Goal: Information Seeking & Learning: Learn about a topic

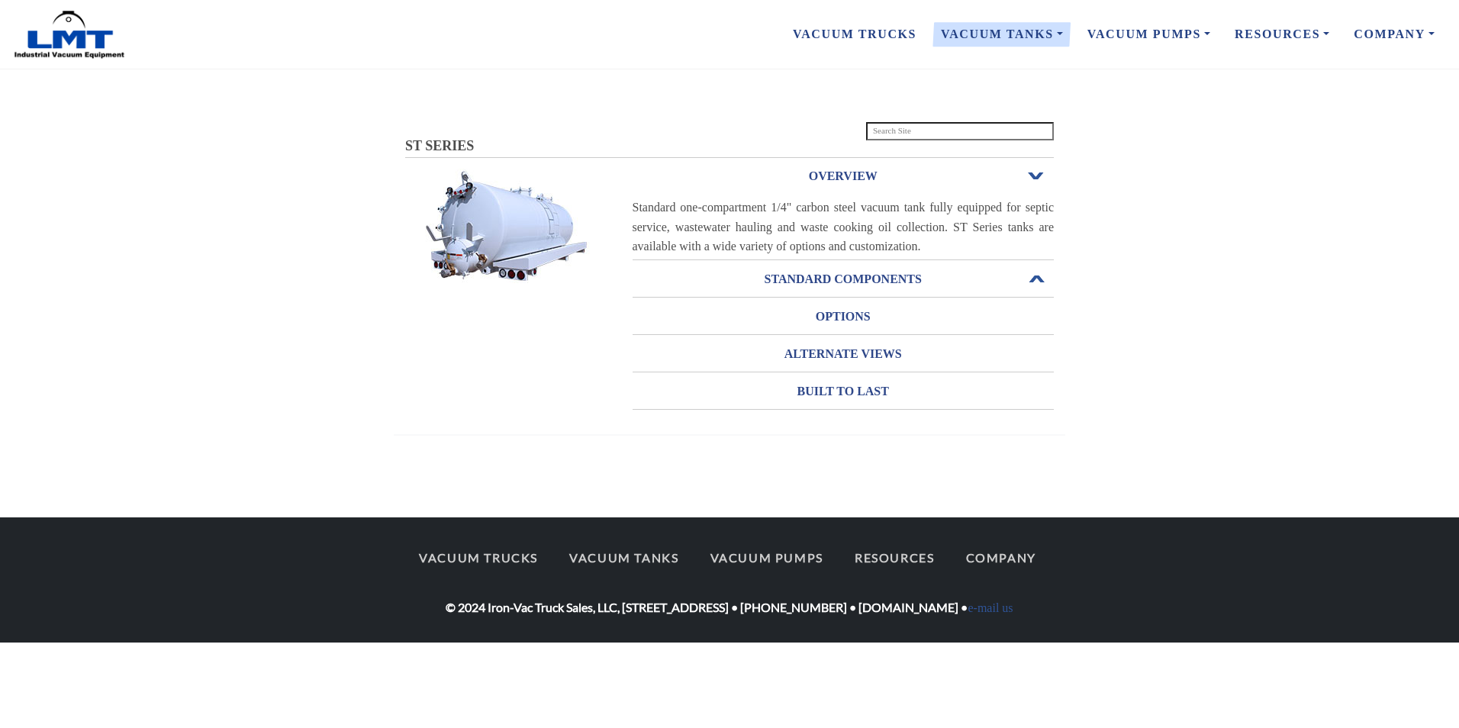
click at [836, 276] on h3 "STANDARD COMPONENTS" at bounding box center [844, 279] width 422 height 24
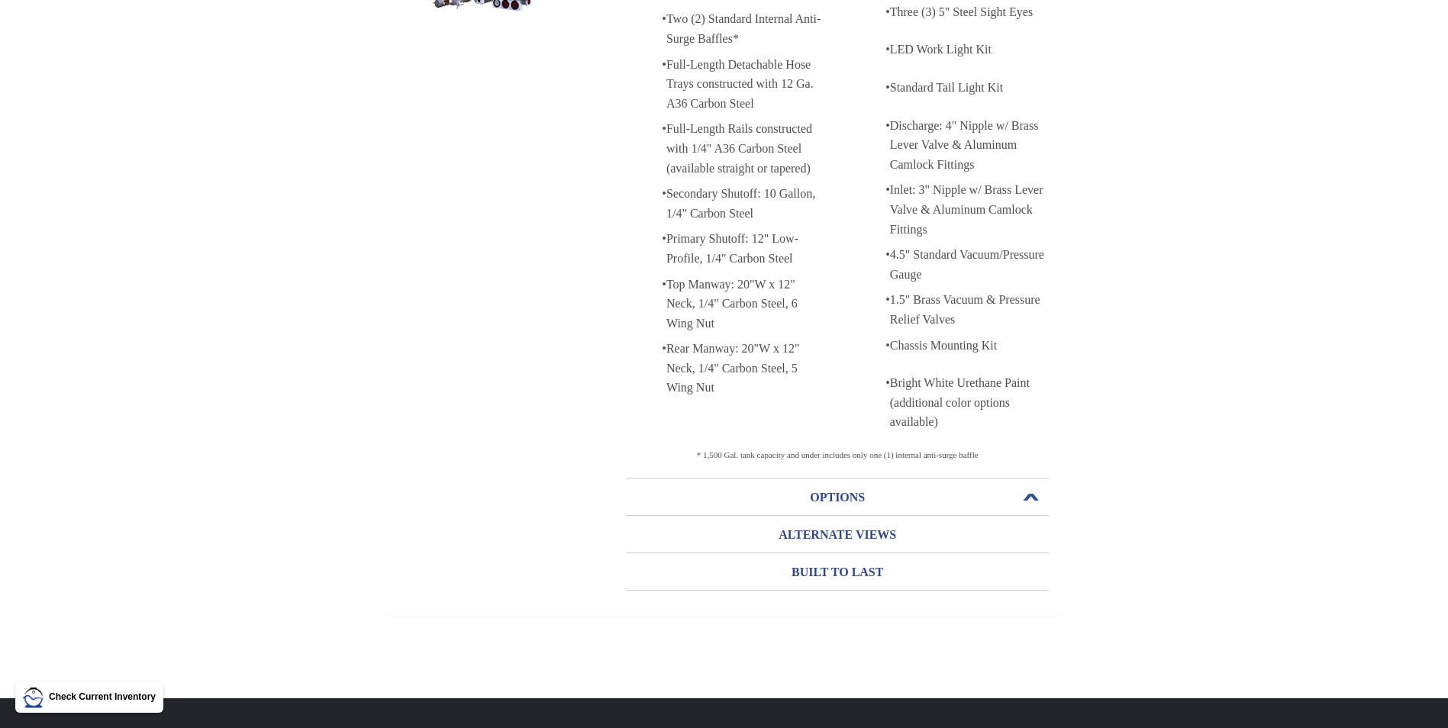
scroll to position [271, 0]
click at [840, 543] on h3 "ALTERNATE VIEWS" at bounding box center [838, 534] width 422 height 24
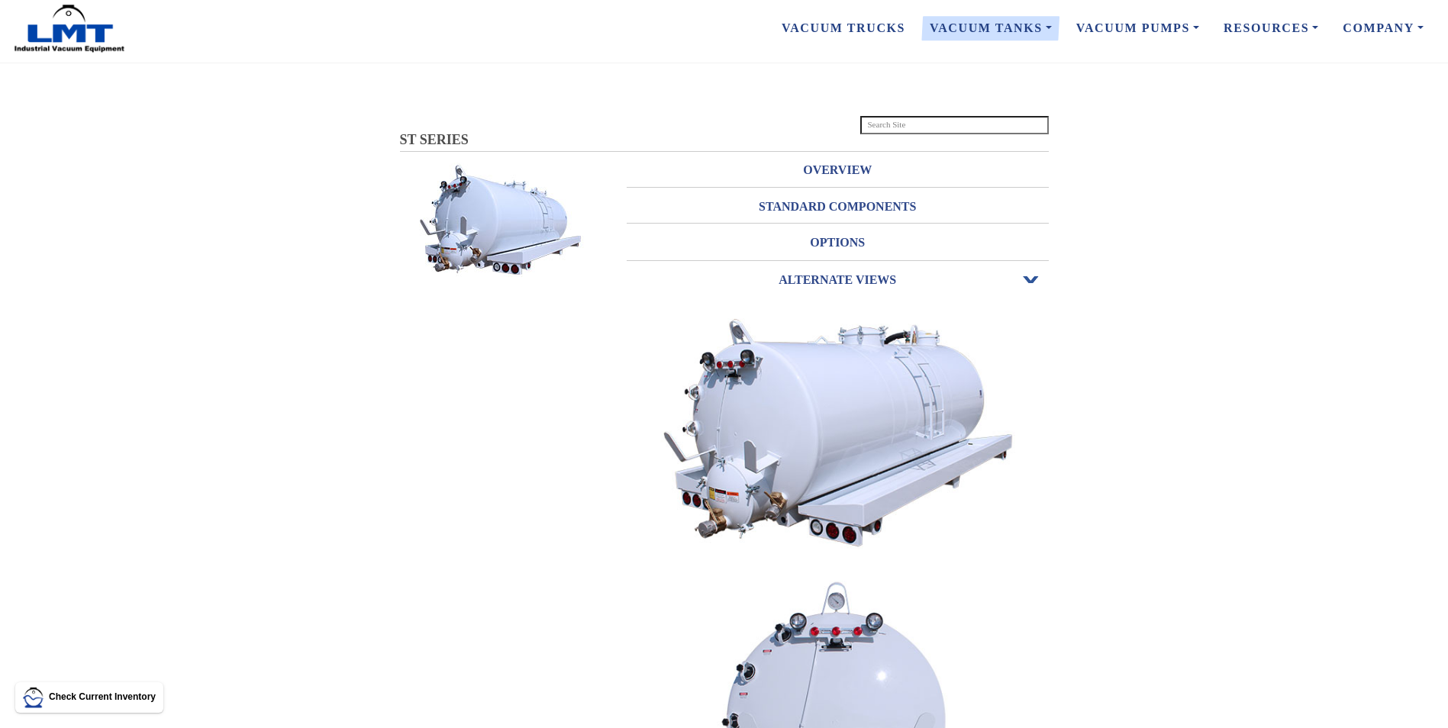
scroll to position [0, 0]
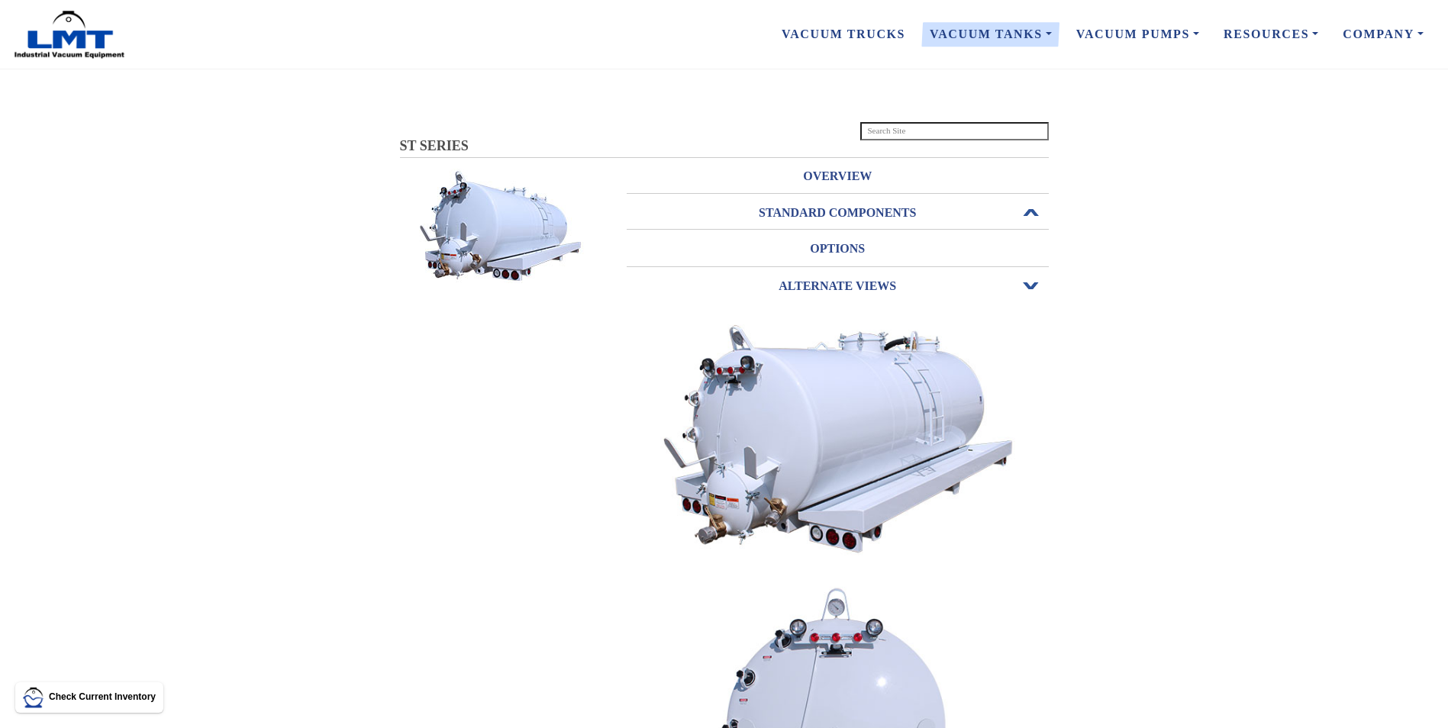
click at [858, 213] on h3 "STANDARD COMPONENTS" at bounding box center [838, 213] width 422 height 24
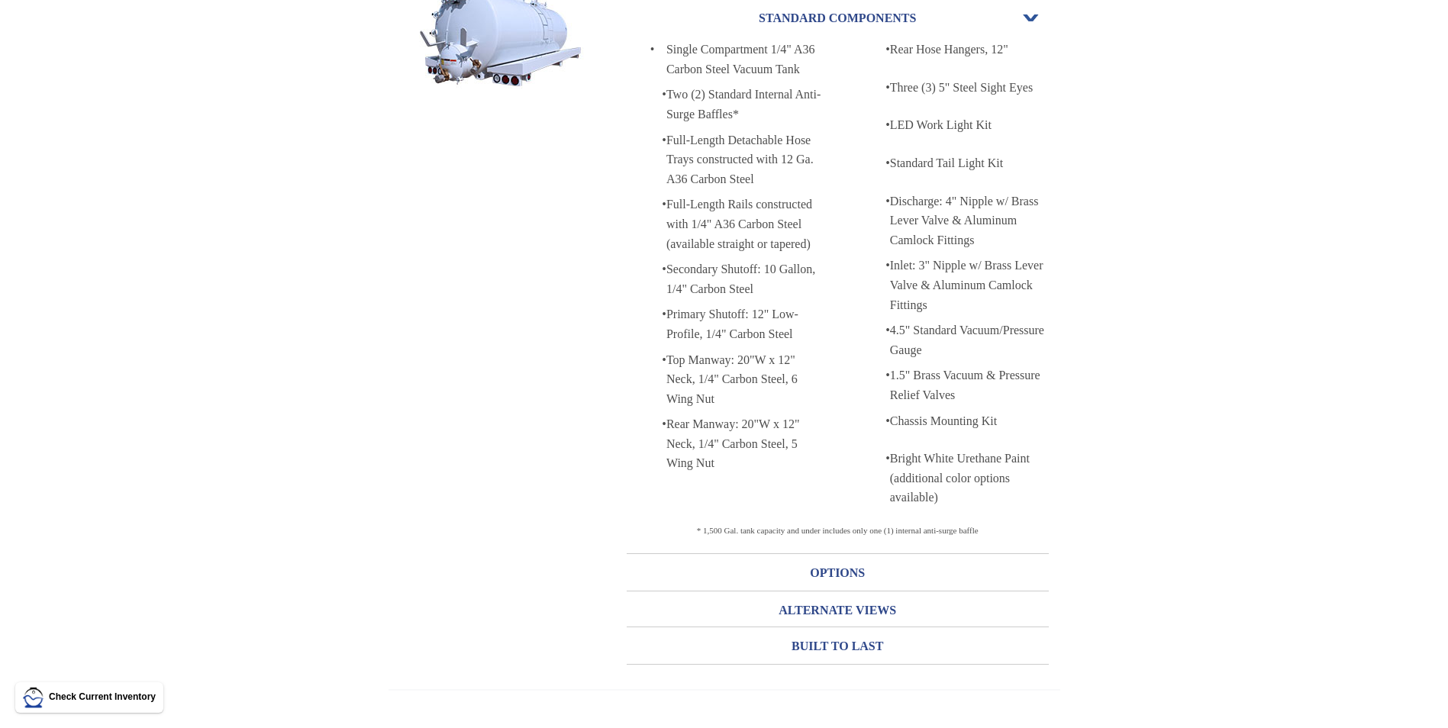
scroll to position [194, 0]
click at [842, 570] on h3 "OPTIONS" at bounding box center [838, 574] width 422 height 24
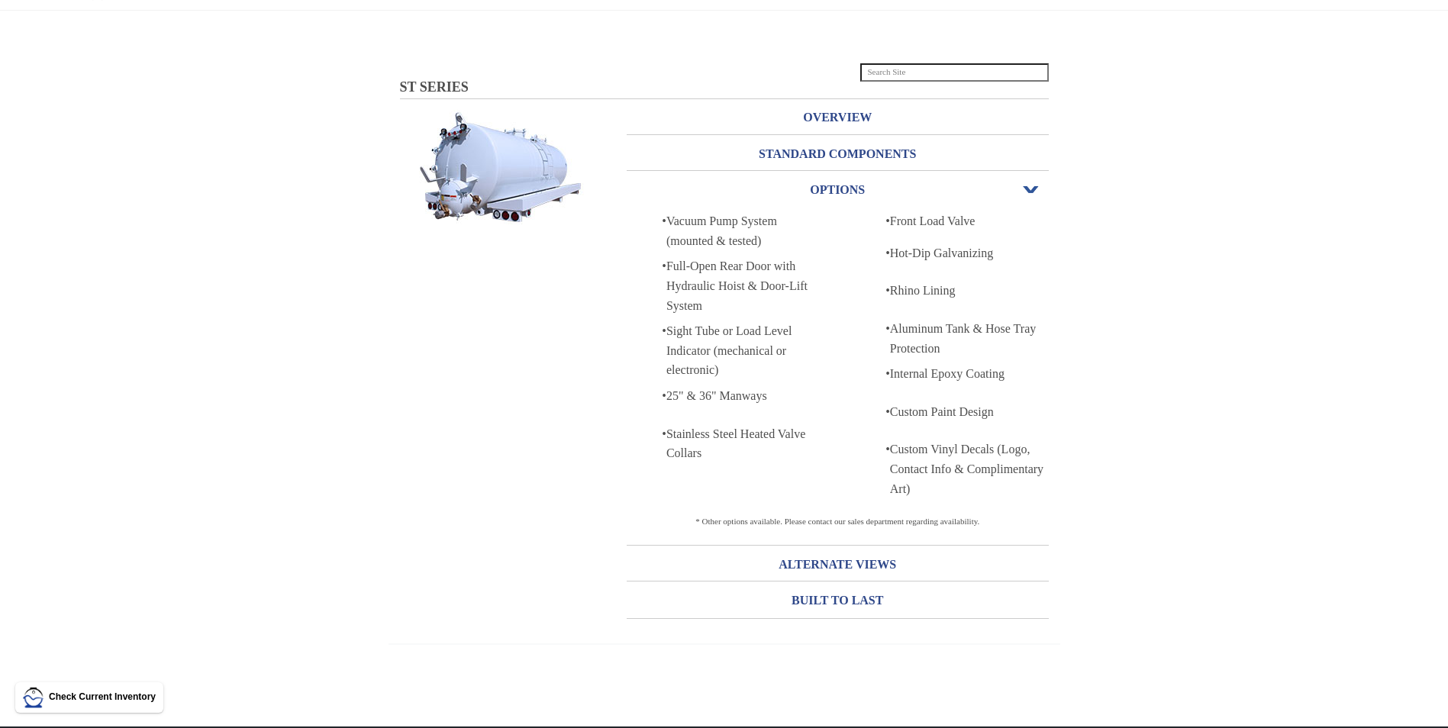
scroll to position [0, 0]
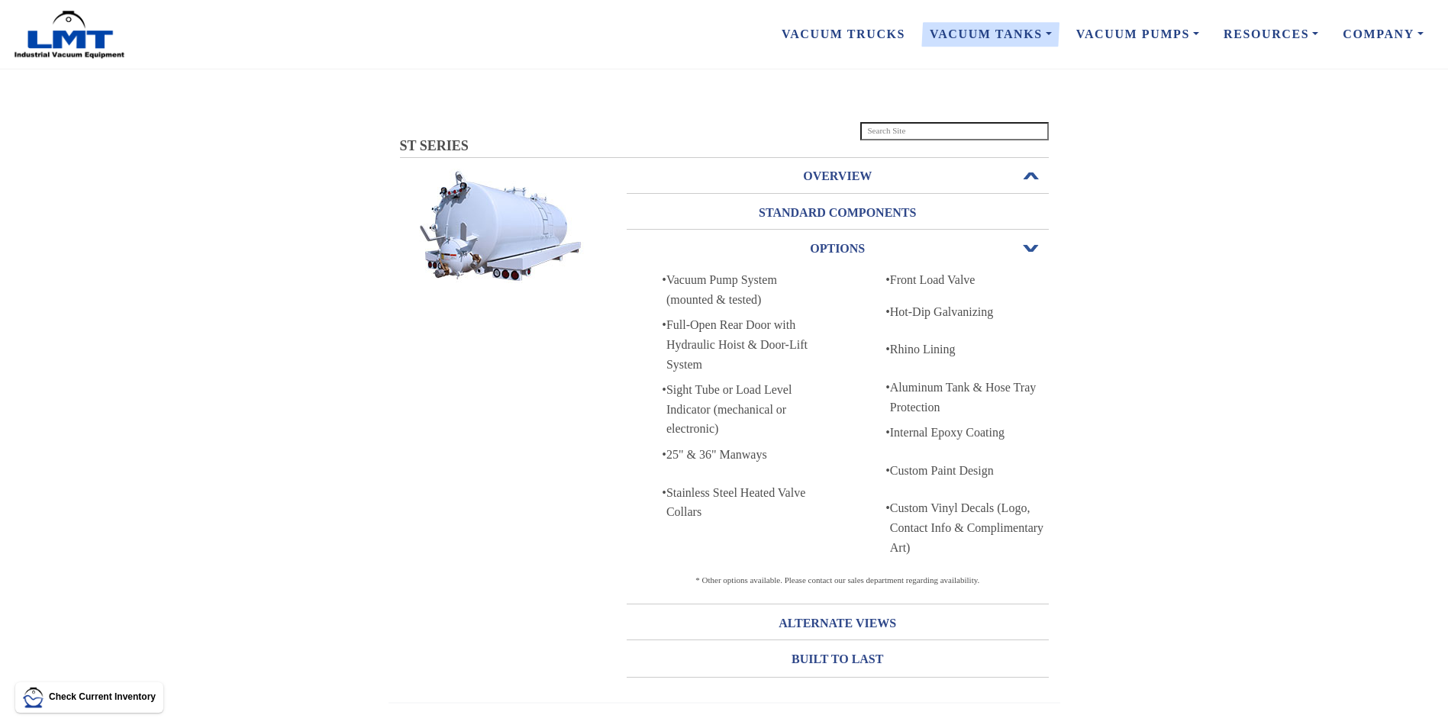
click at [823, 184] on h3 "OVERVIEW" at bounding box center [838, 176] width 422 height 24
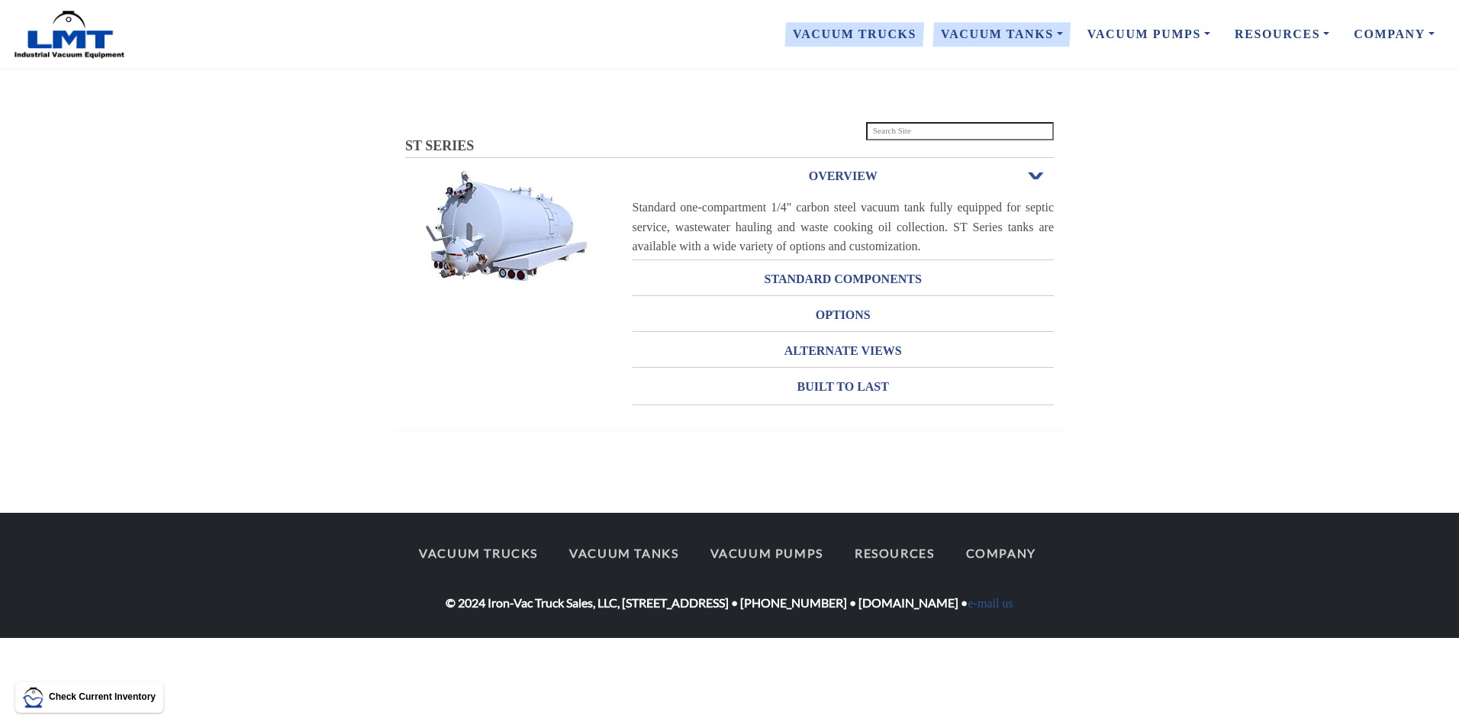
click at [863, 32] on link "Vacuum Trucks" at bounding box center [855, 34] width 148 height 32
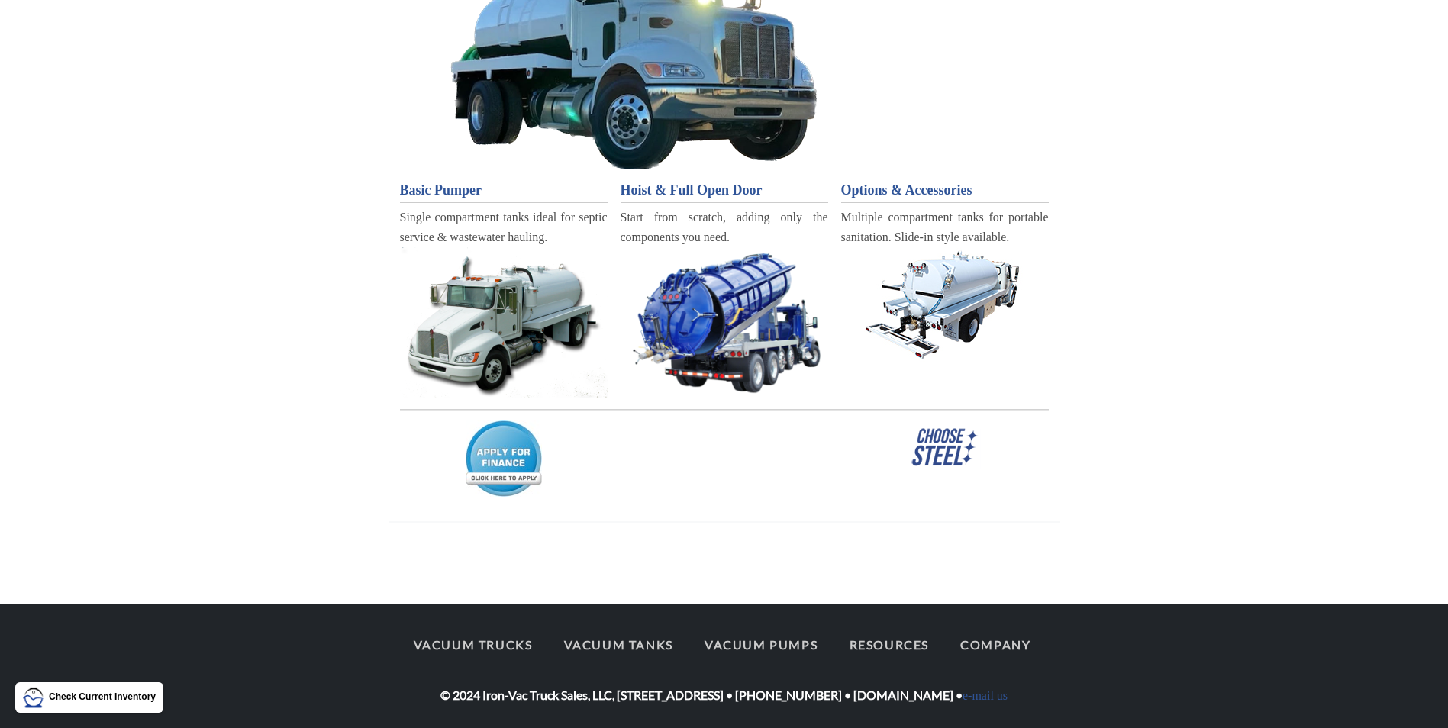
scroll to position [249, 0]
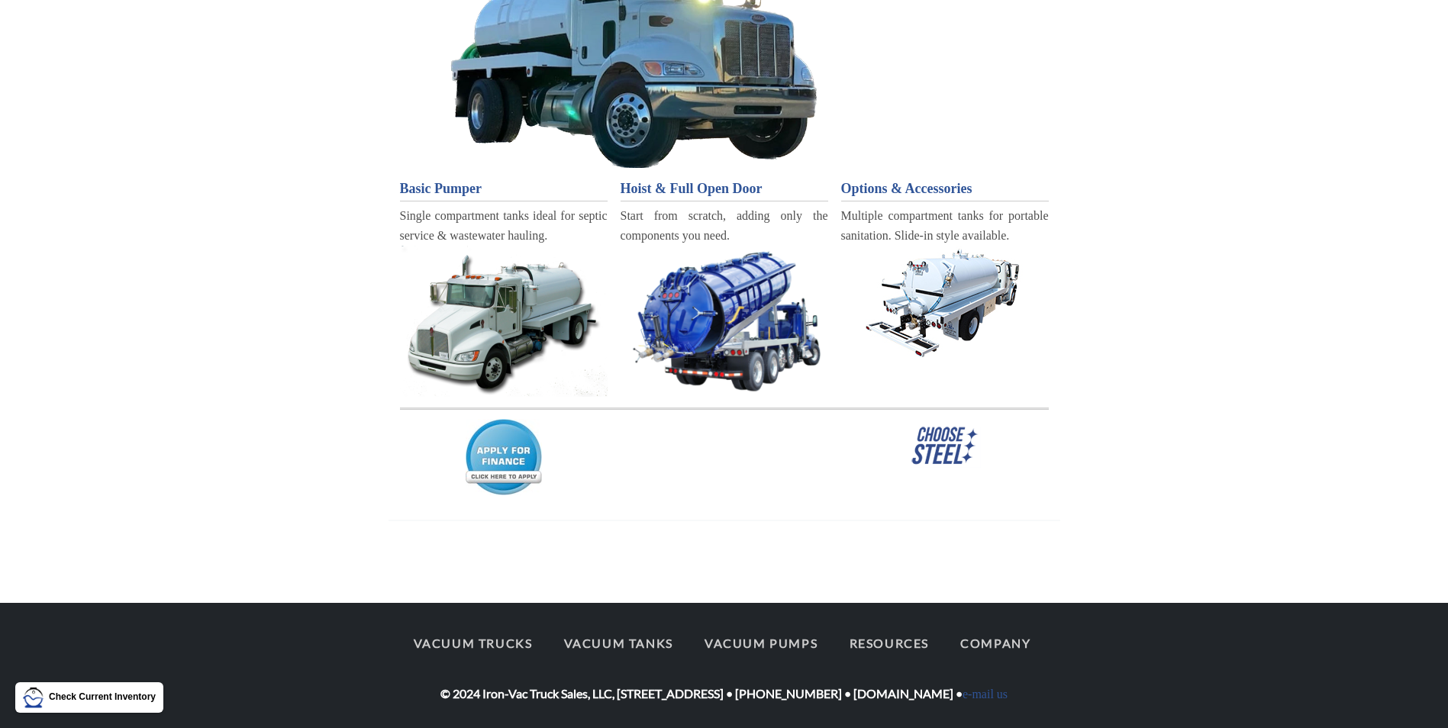
click at [446, 295] on img at bounding box center [504, 321] width 208 height 151
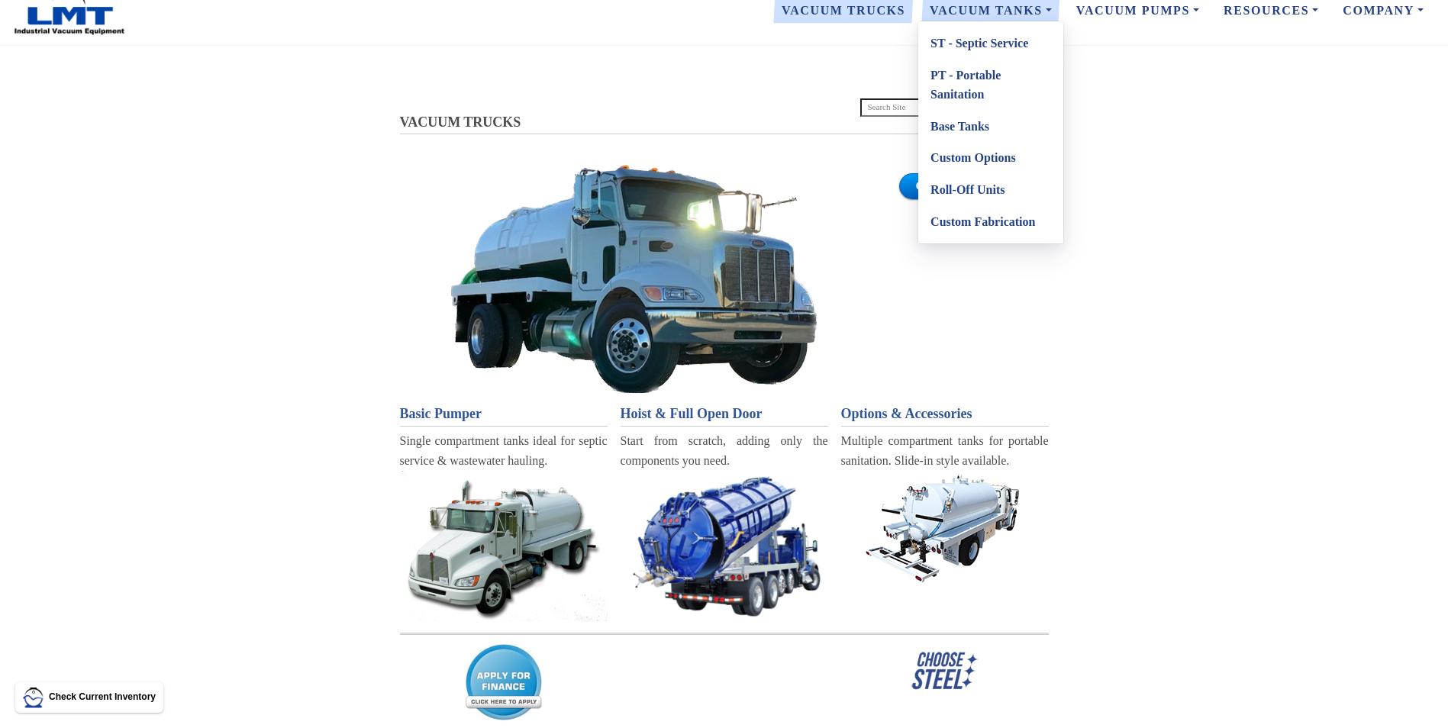
scroll to position [0, 0]
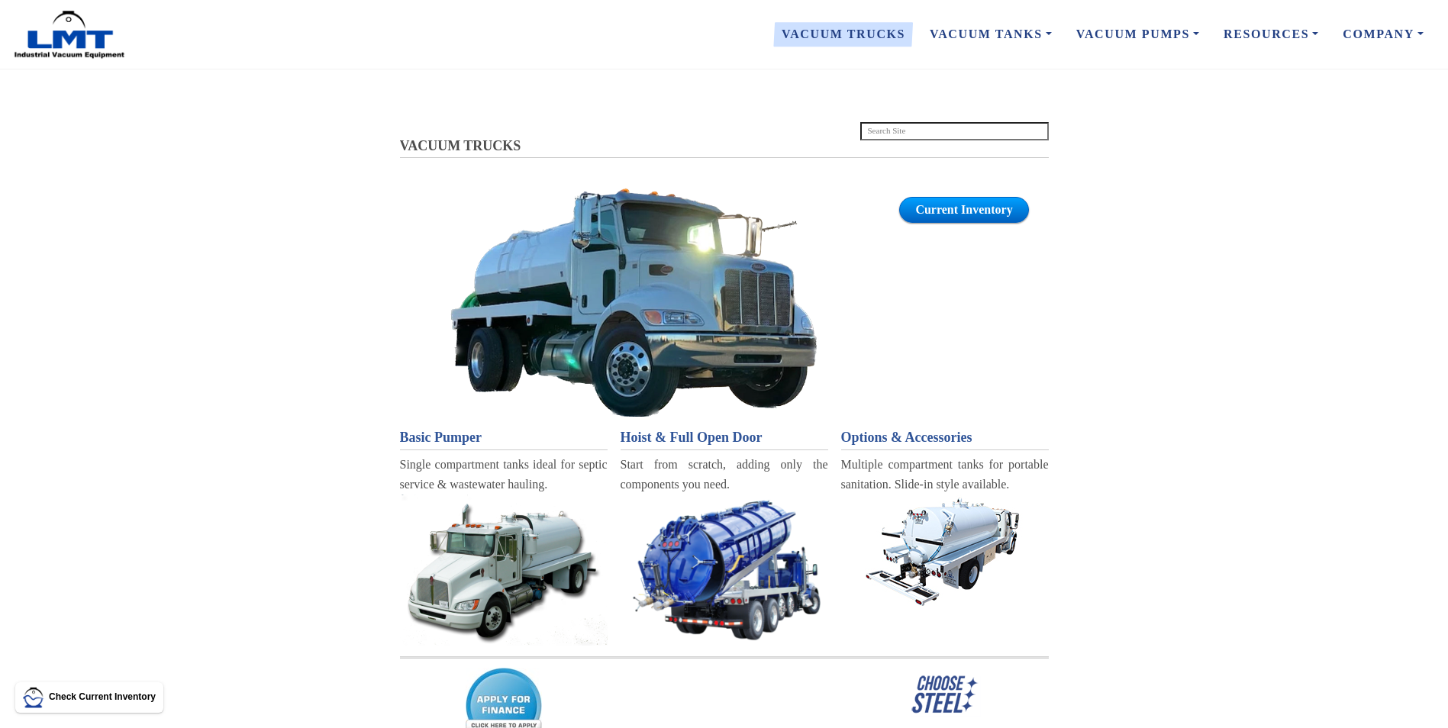
click at [1229, 141] on section "VACUUM TRUCKS Current Inventory VACUUM TRUCKS Basic Pumper Single compartment t…" at bounding box center [724, 460] width 1448 height 685
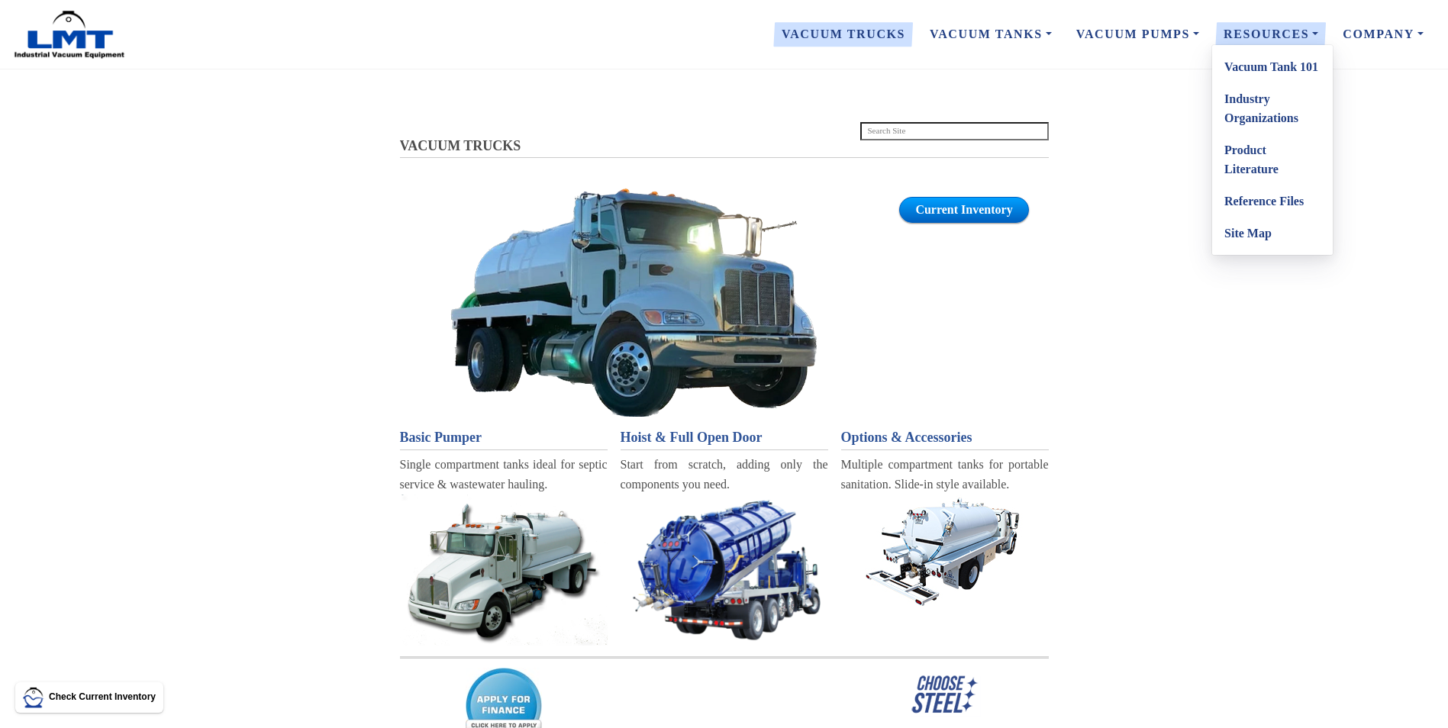
click at [1244, 114] on link "Industry Organizations" at bounding box center [1272, 108] width 121 height 51
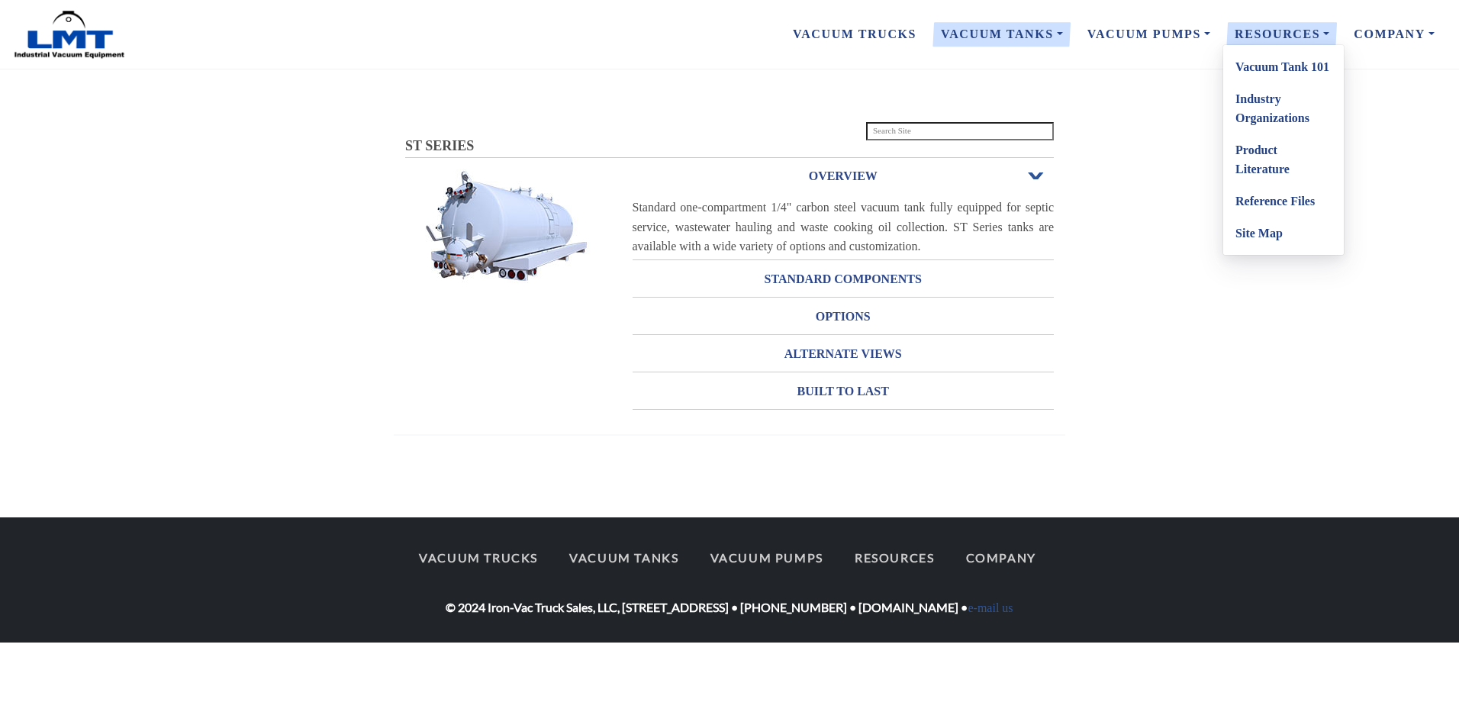
click at [1271, 67] on link "Vacuum Tank 101" at bounding box center [1283, 67] width 121 height 32
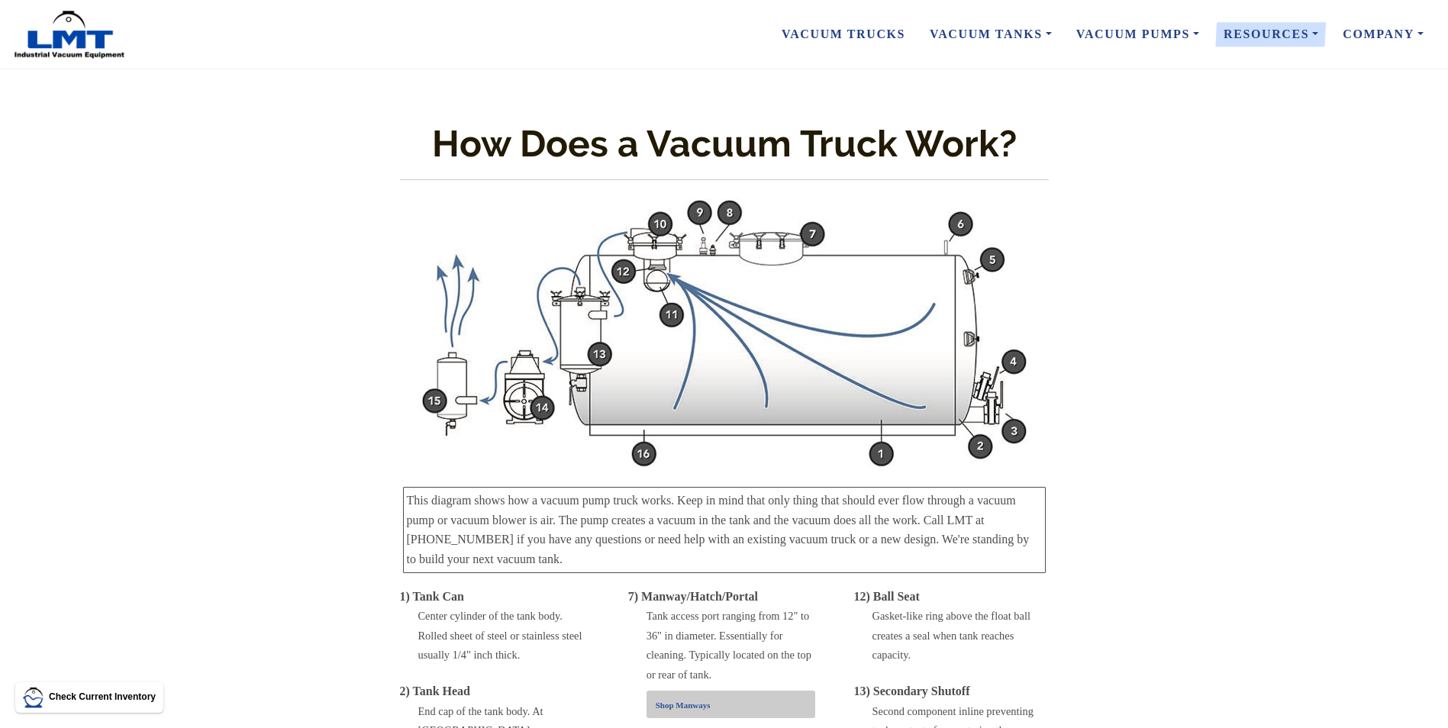
click at [921, 321] on img at bounding box center [724, 333] width 610 height 270
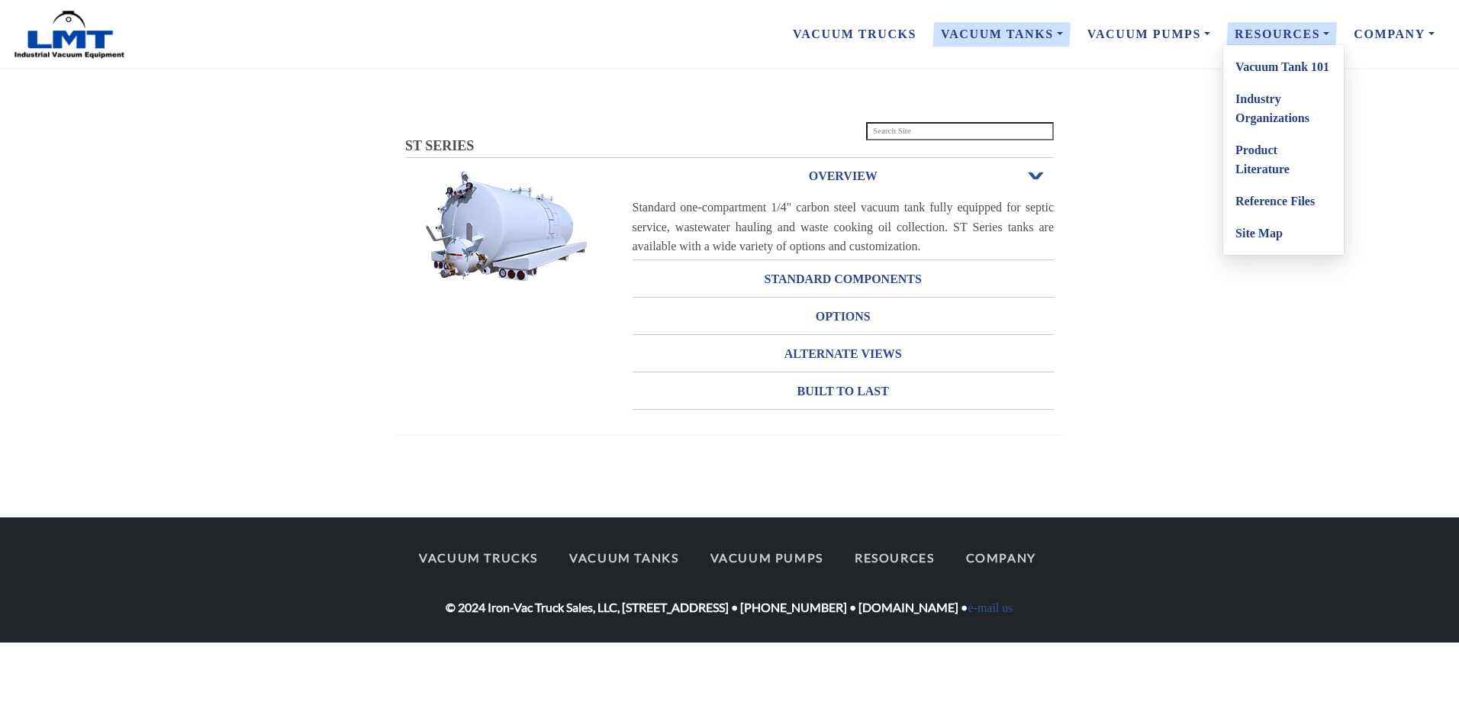
click at [1284, 163] on link "Product Literature" at bounding box center [1283, 159] width 121 height 51
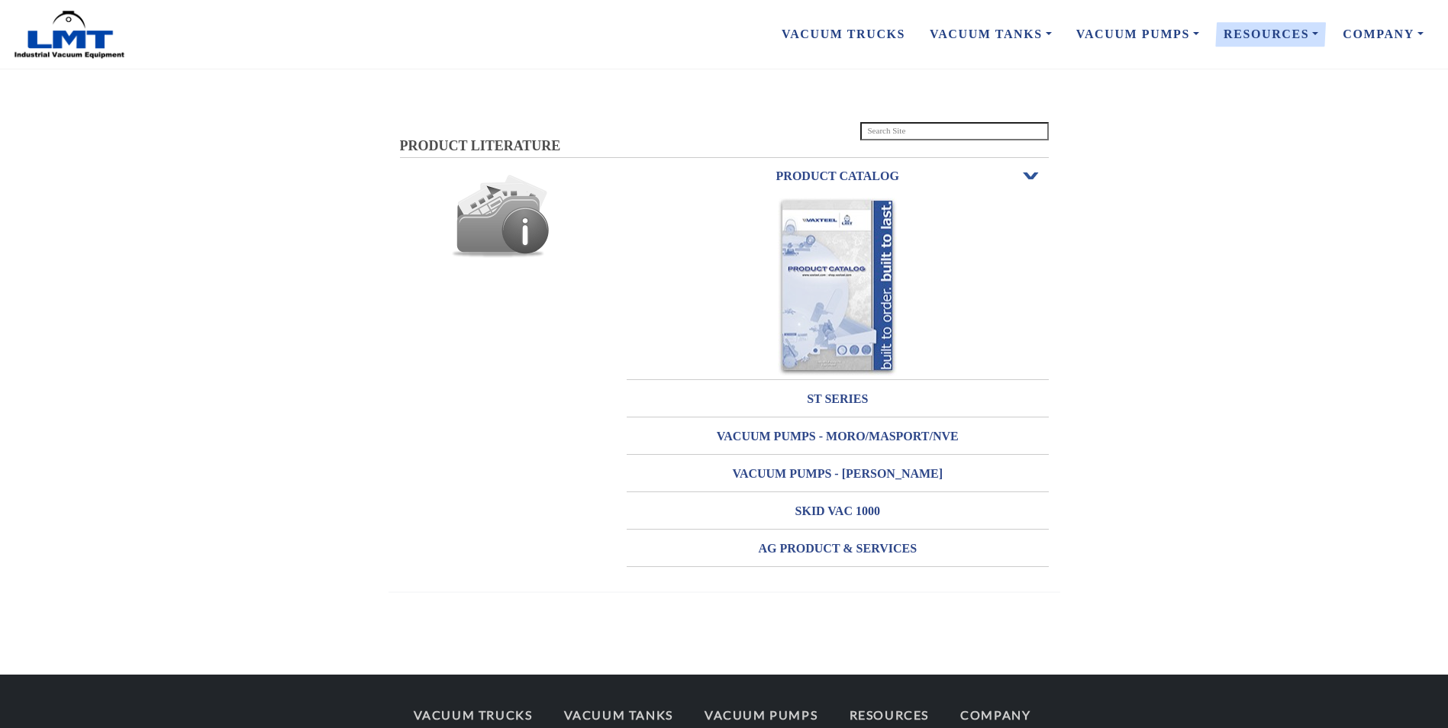
click at [831, 269] on img at bounding box center [837, 287] width 119 height 179
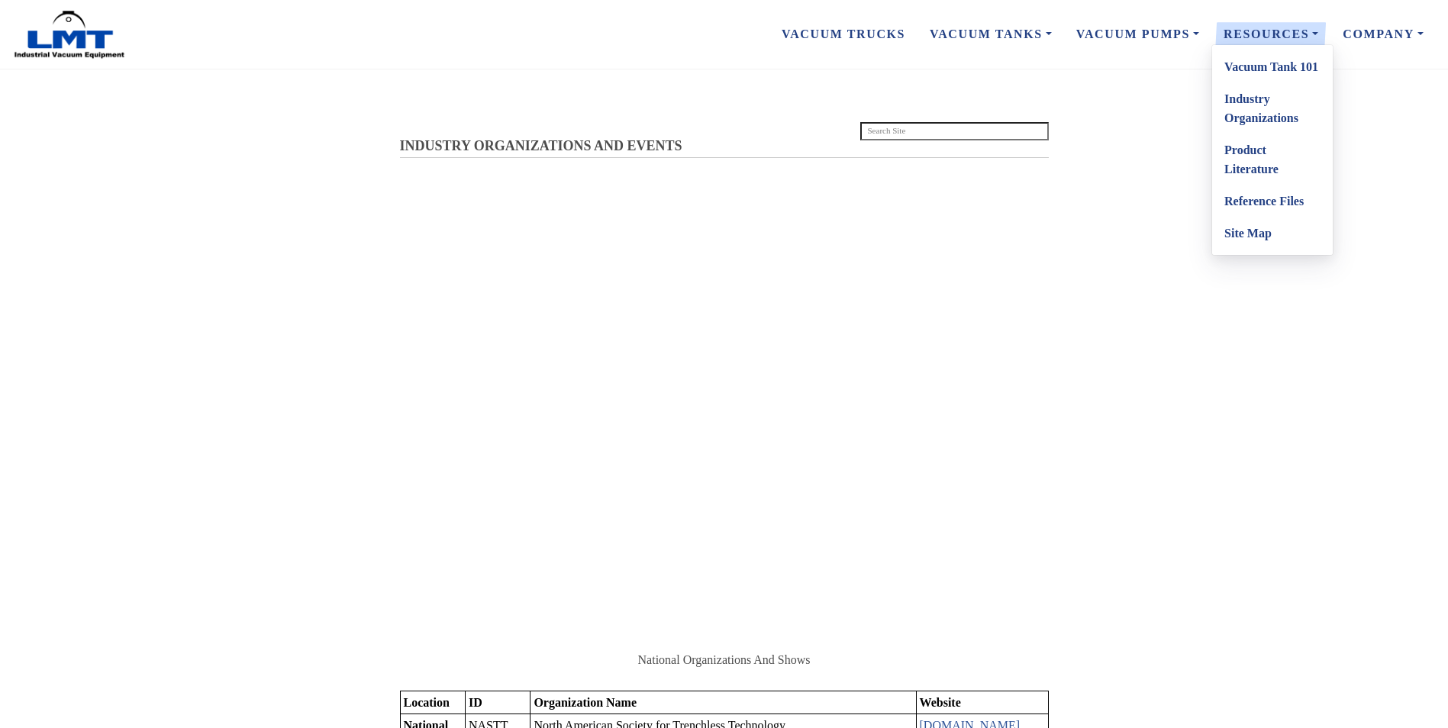
click at [1274, 198] on link "Reference Files" at bounding box center [1272, 201] width 121 height 32
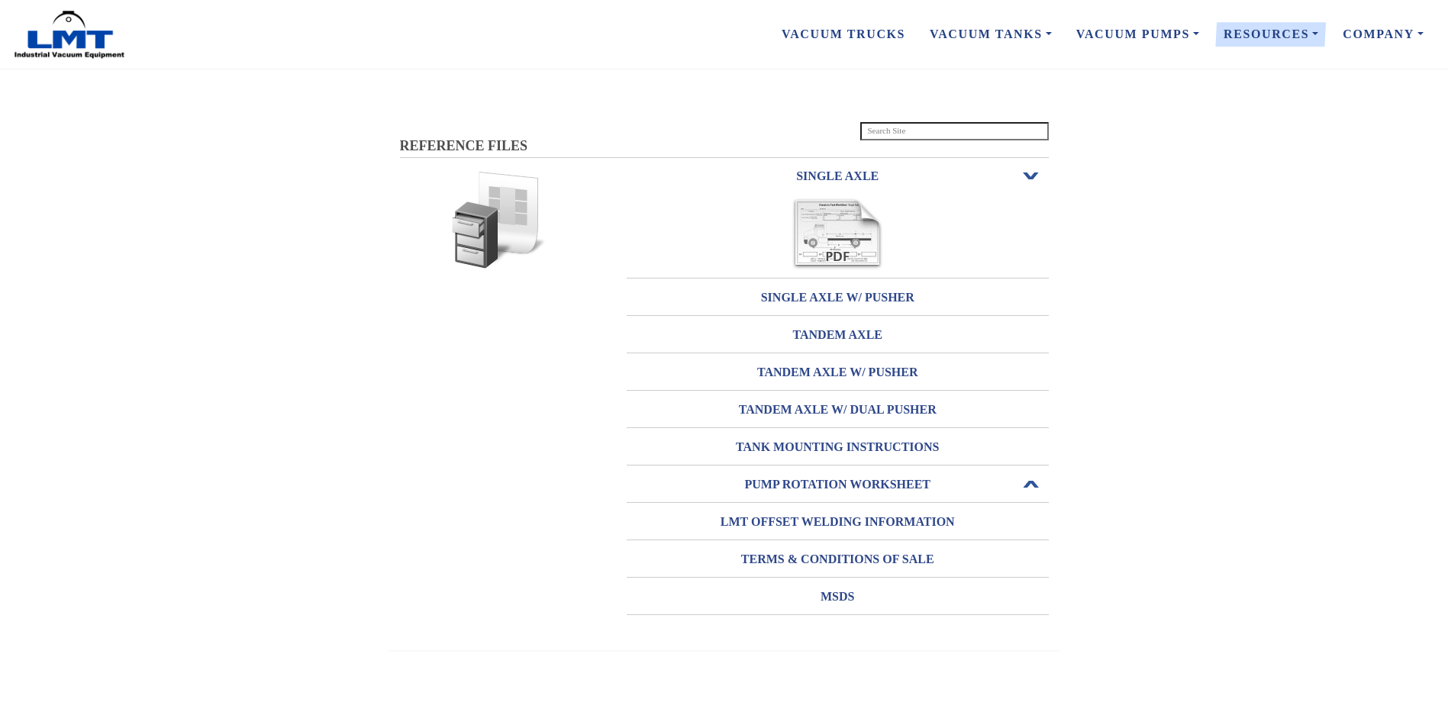
click at [880, 485] on h3 "PUMP ROTATION WORKSHEET" at bounding box center [838, 484] width 422 height 24
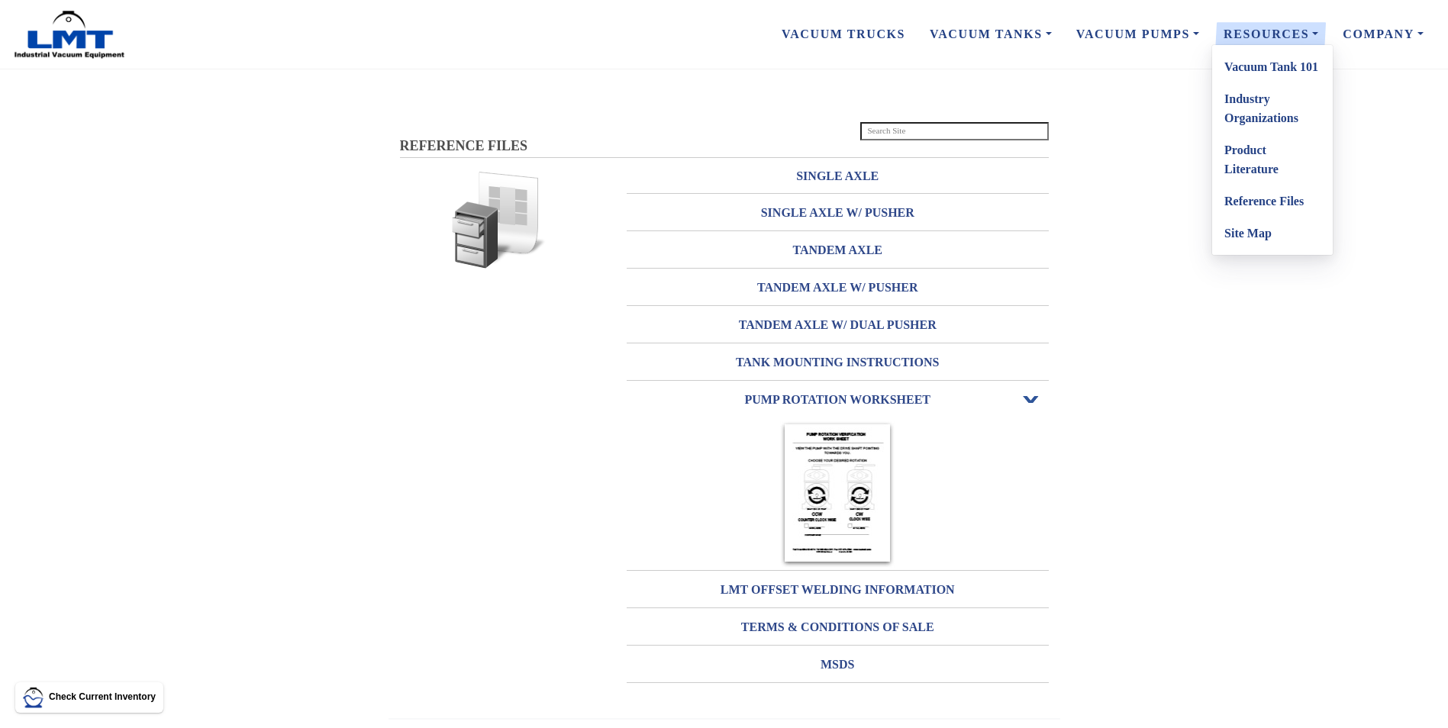
click at [1259, 64] on link "Vacuum Tank 101" at bounding box center [1272, 67] width 121 height 32
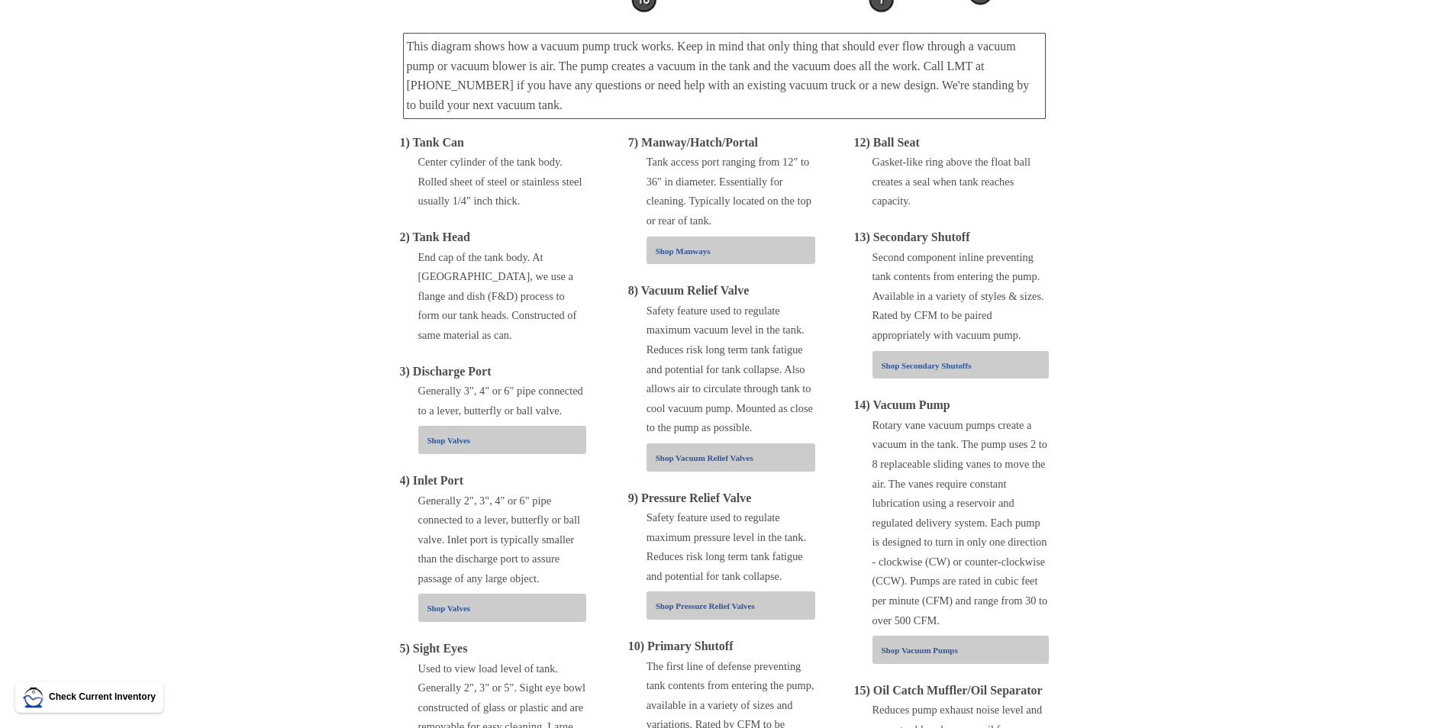
scroll to position [456, 0]
click at [465, 602] on span "Shop Valves" at bounding box center [448, 606] width 43 height 9
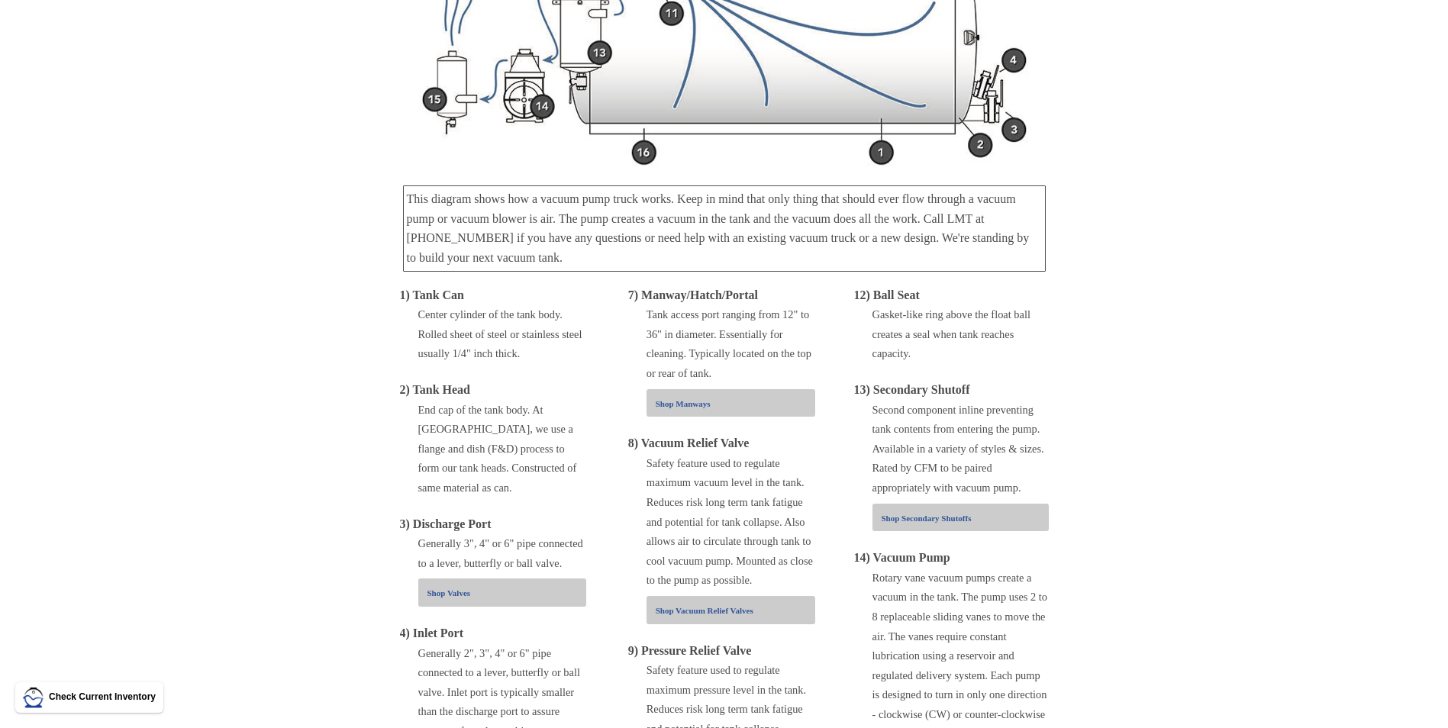
scroll to position [302, 0]
click at [687, 614] on div "Shop Vacuum Relief Valves" at bounding box center [735, 609] width 159 height 20
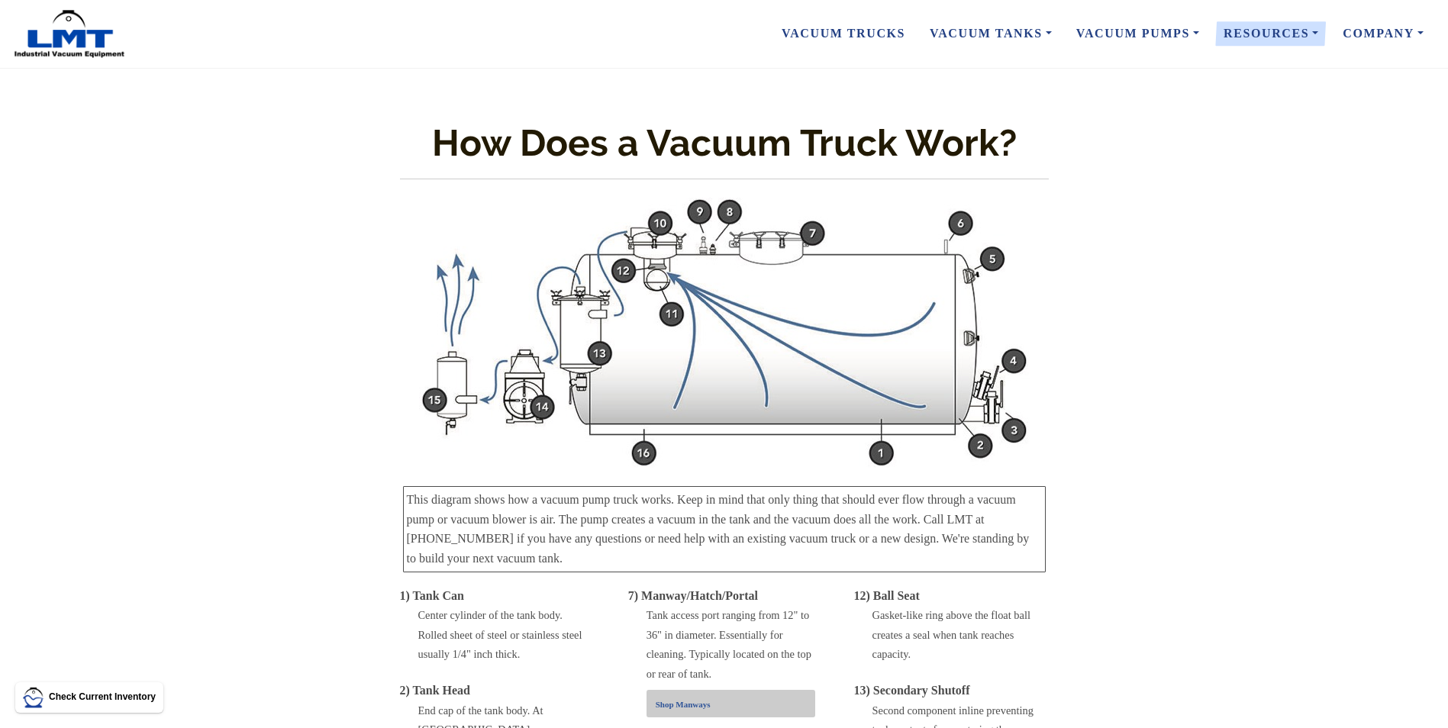
scroll to position [0, 0]
